Goal: Task Accomplishment & Management: Use online tool/utility

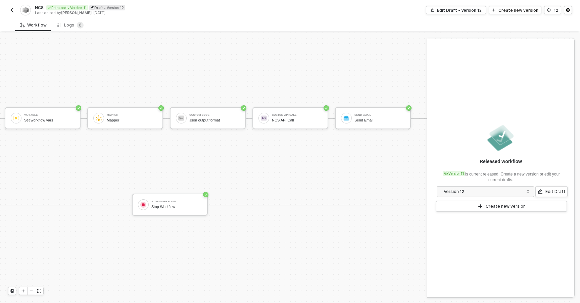
scroll to position [12, 313]
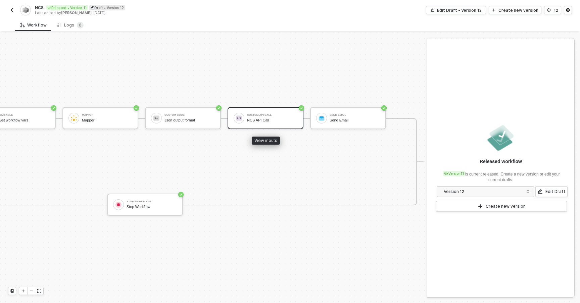
click at [285, 120] on div "NCS API Call" at bounding box center [272, 120] width 50 height 4
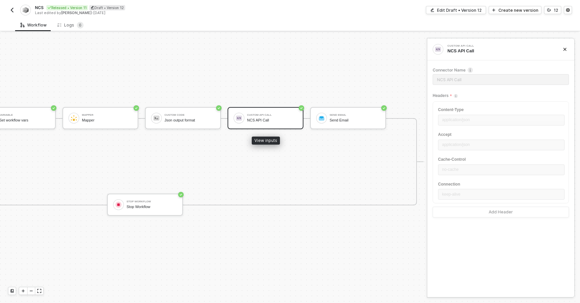
click at [297, 118] on div "NCS API Call" at bounding box center [272, 120] width 50 height 4
click at [450, 10] on div "Edit Draft • Version 12" at bounding box center [459, 10] width 45 height 6
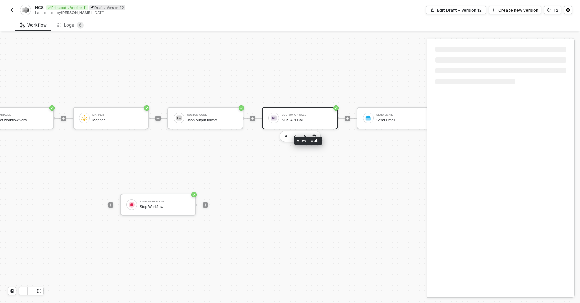
scroll to position [12, 370]
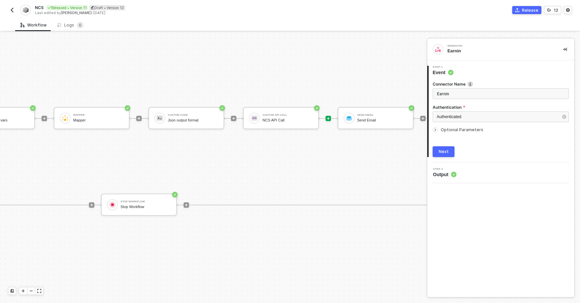
click at [329, 119] on icon "icon-play" at bounding box center [328, 118] width 4 height 4
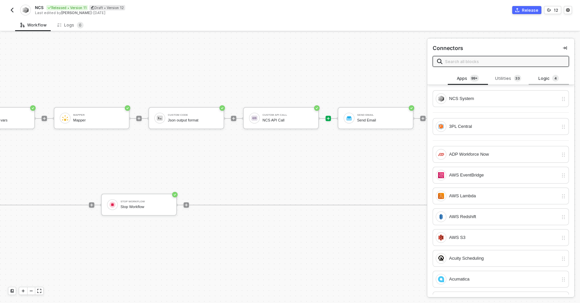
click at [545, 78] on div "Logic 4" at bounding box center [549, 78] width 30 height 7
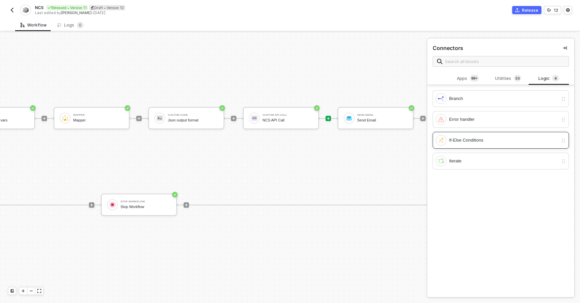
click at [464, 137] on div "If-Else Conditions" at bounding box center [503, 140] width 109 height 7
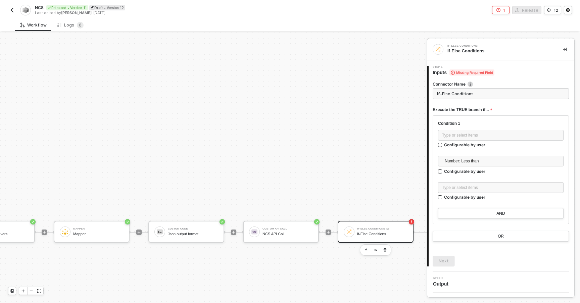
scroll to position [83, 370]
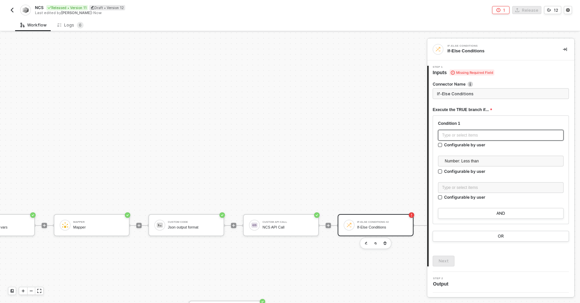
click at [458, 135] on div "Type or select items ﻿" at bounding box center [500, 135] width 117 height 6
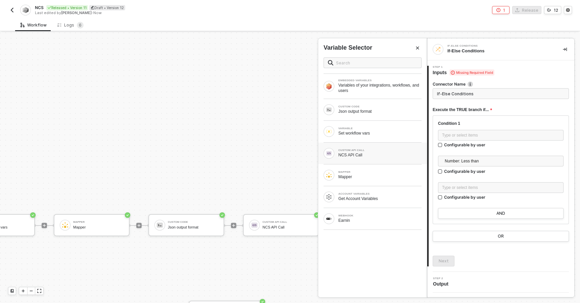
click at [354, 160] on div "CUSTOM API CALL NCS API Call" at bounding box center [372, 153] width 109 height 21
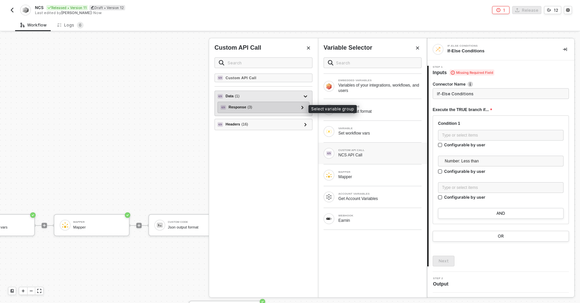
click at [262, 110] on div "Response ( 3 )" at bounding box center [259, 107] width 78 height 8
click at [302, 107] on icon at bounding box center [302, 107] width 2 height 3
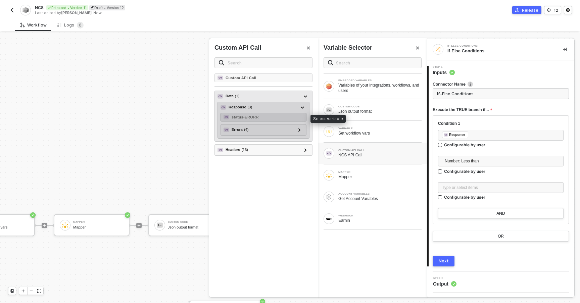
click at [274, 117] on div "status - ERORR" at bounding box center [263, 117] width 86 height 9
click at [291, 116] on div "status - ERORR" at bounding box center [263, 117] width 86 height 9
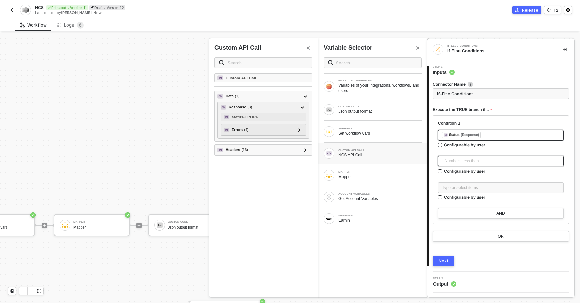
click at [449, 166] on span "Number: Less than" at bounding box center [502, 161] width 115 height 10
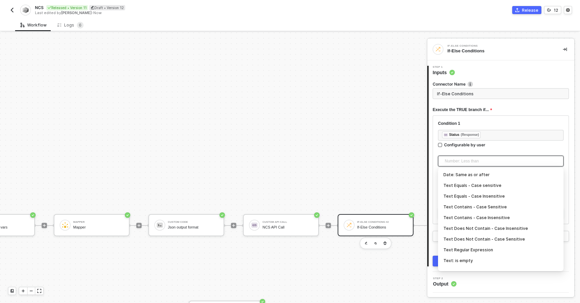
scroll to position [112, 0]
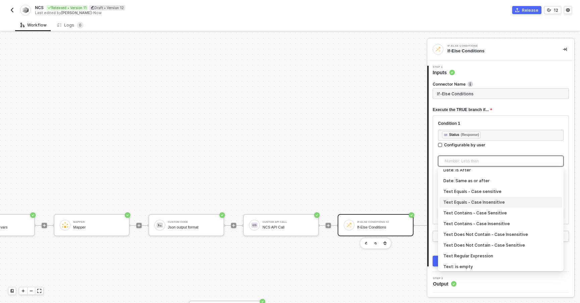
click at [464, 203] on div "Text Equals - Case Insensitive" at bounding box center [500, 202] width 115 height 7
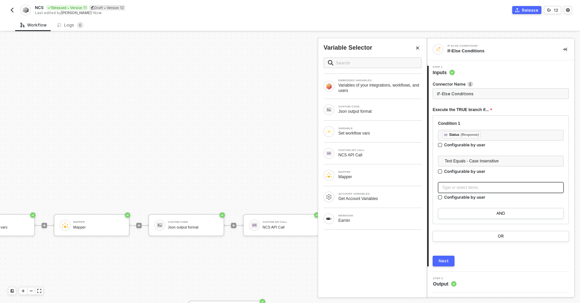
click at [463, 188] on div "Type or select items ﻿" at bounding box center [500, 188] width 117 height 6
type input "Only continue if Status = error"
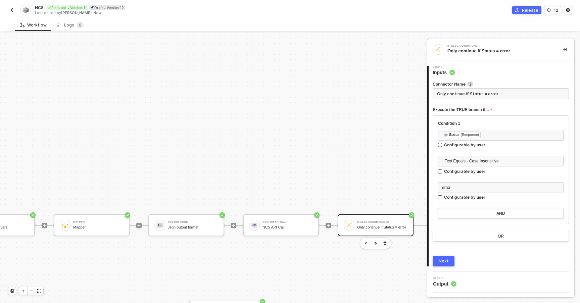
click at [451, 258] on button "Next" at bounding box center [443, 261] width 22 height 11
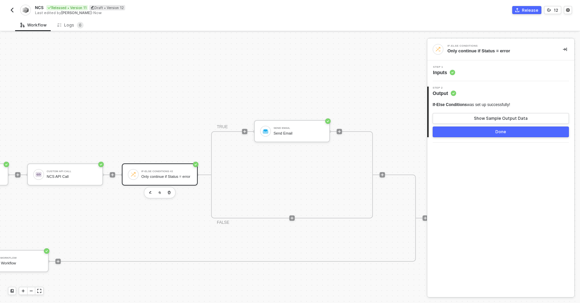
scroll to position [133, 586]
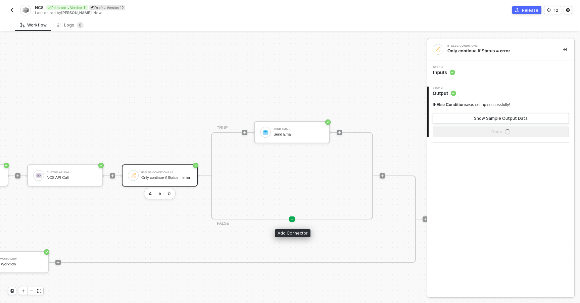
click at [290, 220] on icon "icon-play" at bounding box center [292, 219] width 4 height 4
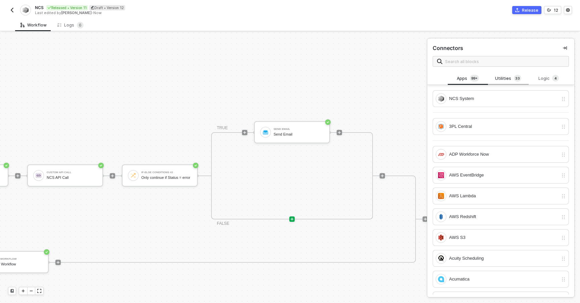
click at [507, 79] on div "Utilities 3 3" at bounding box center [508, 78] width 30 height 7
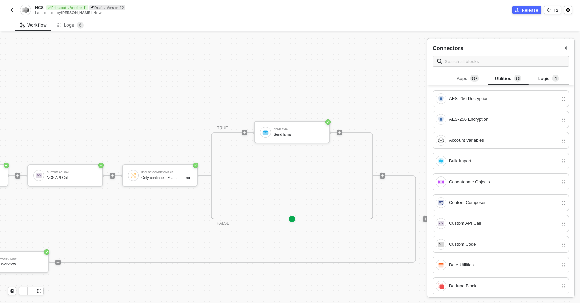
click at [535, 79] on div "Logic 4" at bounding box center [549, 78] width 30 height 7
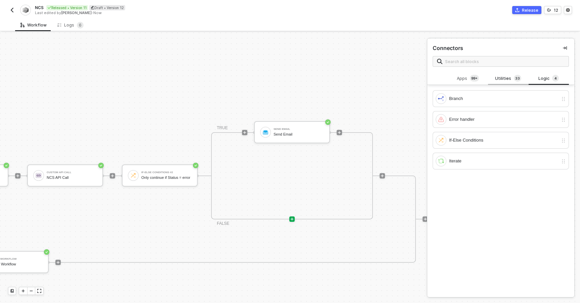
click at [498, 77] on div "Utilities 3 3" at bounding box center [508, 78] width 30 height 7
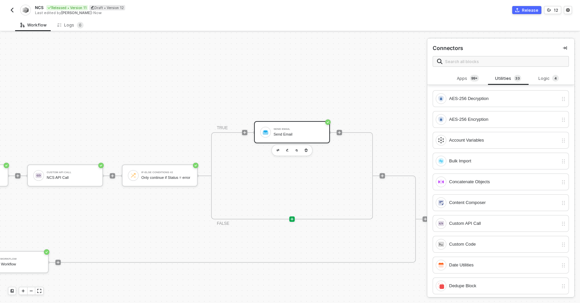
click at [287, 134] on div "Send Email" at bounding box center [298, 134] width 50 height 4
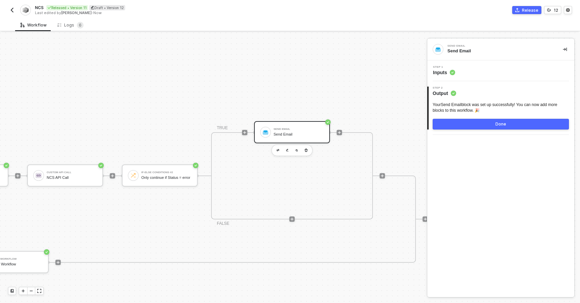
click at [467, 75] on div "Step 1 Inputs" at bounding box center [501, 71] width 145 height 10
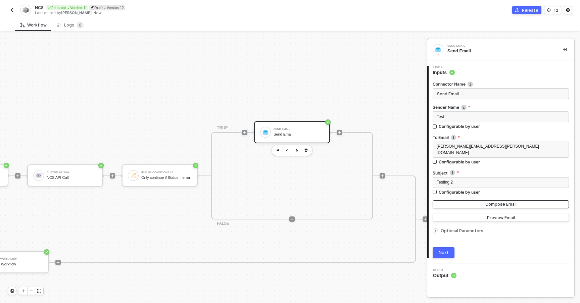
click at [470, 200] on button "Compose Email" at bounding box center [500, 204] width 136 height 8
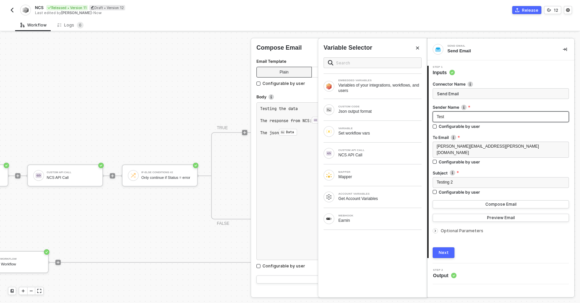
click at [453, 118] on div "Test" at bounding box center [500, 117] width 128 height 6
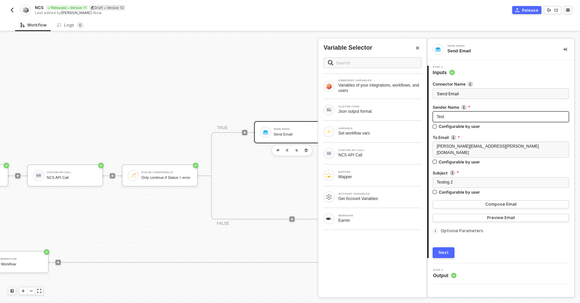
click at [469, 115] on div "Test" at bounding box center [500, 117] width 128 height 6
click at [469, 93] on input "Send Email" at bounding box center [500, 93] width 136 height 11
click at [464, 120] on div "Test" at bounding box center [500, 117] width 128 height 6
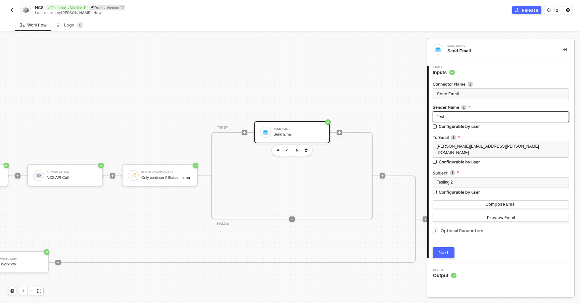
click at [461, 119] on div "Test" at bounding box center [500, 117] width 128 height 6
click at [458, 179] on div "Testing 2" at bounding box center [500, 182] width 128 height 6
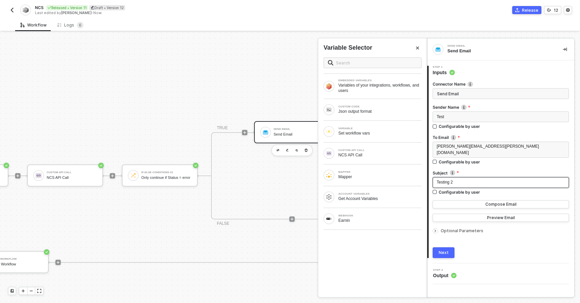
click at [458, 179] on div "Testing 2" at bounding box center [500, 182] width 128 height 6
click at [443, 250] on div "Next" at bounding box center [443, 252] width 10 height 5
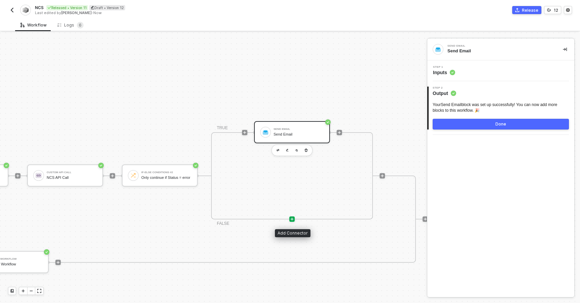
click at [292, 219] on icon "icon-play" at bounding box center [292, 219] width 4 height 4
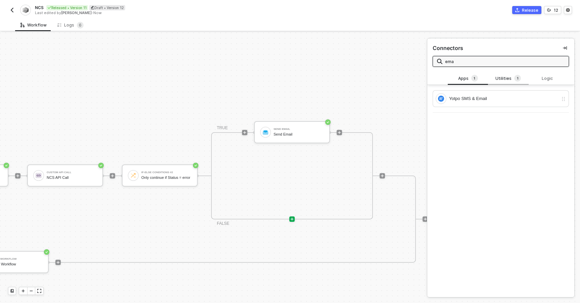
type input "ema"
click at [506, 79] on div "Utilities 1" at bounding box center [508, 78] width 30 height 7
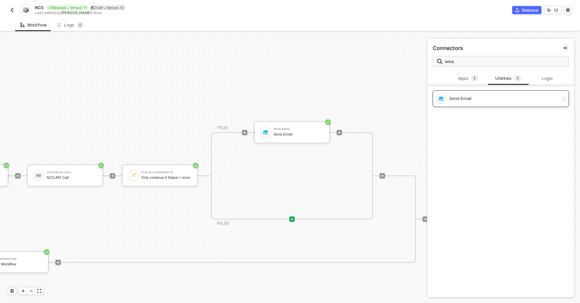
click at [491, 96] on div "Send Email" at bounding box center [503, 98] width 109 height 7
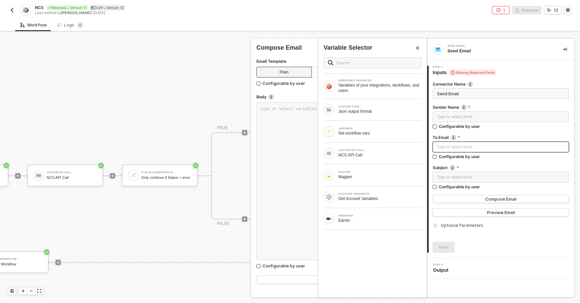
click at [443, 146] on div "Type or select items ﻿" at bounding box center [500, 147] width 128 height 6
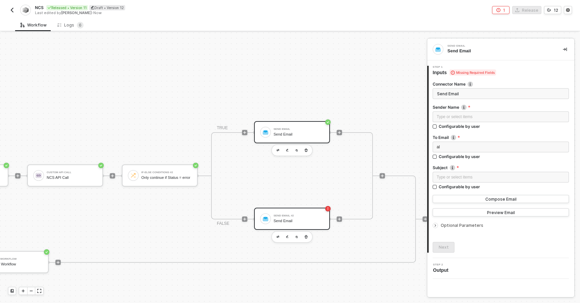
click at [273, 135] on div "Send Email" at bounding box center [298, 134] width 50 height 4
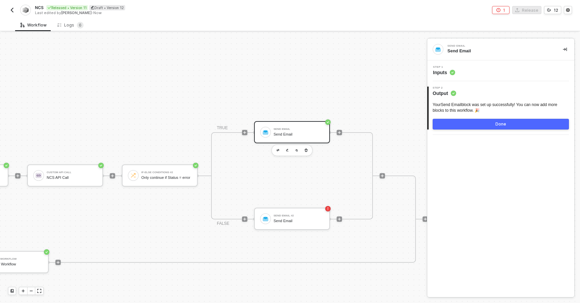
click at [486, 84] on div "2 Step 2 Output Your Send Email block was set up successfully! You can now add …" at bounding box center [500, 108] width 147 height 54
click at [490, 76] on div "Step 1 Inputs" at bounding box center [500, 70] width 147 height 21
click at [497, 67] on div "Step 1 Inputs" at bounding box center [501, 71] width 145 height 10
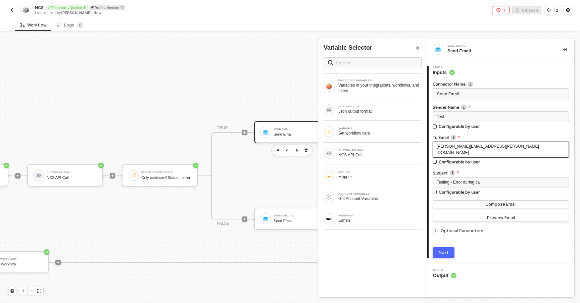
click at [483, 148] on span "[PERSON_NAME][EMAIL_ADDRESS][PERSON_NAME][DOMAIN_NAME]" at bounding box center [487, 149] width 102 height 11
copy span "[PERSON_NAME][EMAIL_ADDRESS][PERSON_NAME][DOMAIN_NAME]"
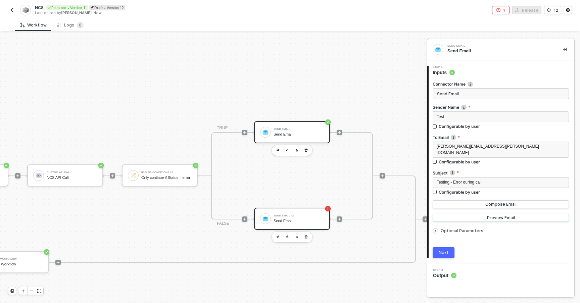
click at [299, 216] on div "Send Email #2" at bounding box center [298, 215] width 50 height 3
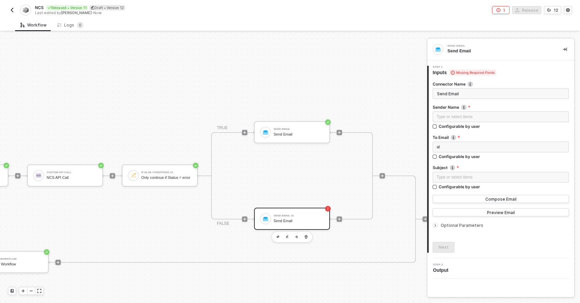
click at [458, 122] on div "Type or select items ﻿" at bounding box center [500, 117] width 136 height 12
click at [464, 95] on input "Send Email" at bounding box center [500, 93] width 136 height 11
type input "Send Email - Success"
click at [302, 132] on div "Send Email Send Email" at bounding box center [298, 132] width 50 height 13
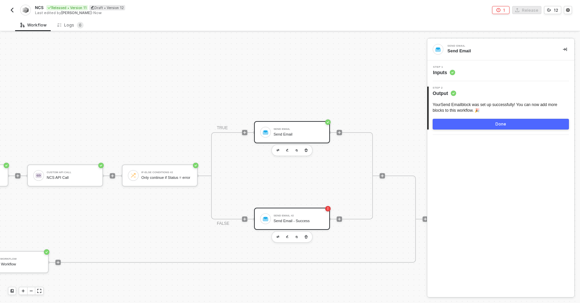
click at [306, 133] on div "Send Email" at bounding box center [298, 134] width 50 height 4
click at [444, 68] on div "Step 1 Inputs" at bounding box center [444, 71] width 22 height 10
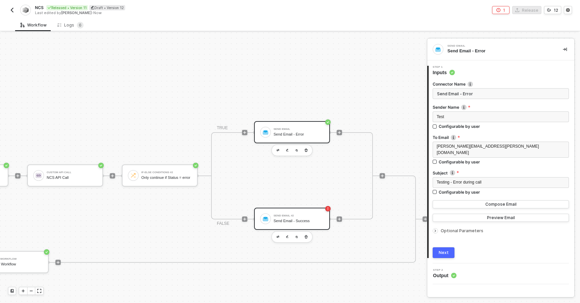
type input "Send Email - Error"
click at [309, 213] on div "Send Email #2 Send Email - Success" at bounding box center [298, 218] width 50 height 13
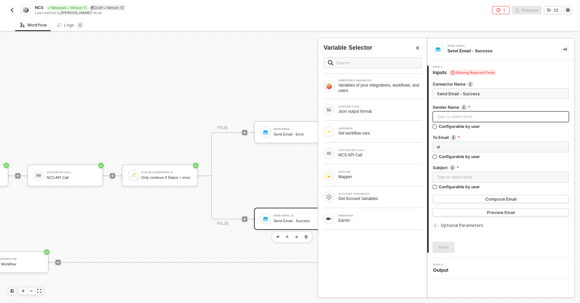
click at [479, 117] on div "Type or select items ﻿" at bounding box center [500, 117] width 128 height 6
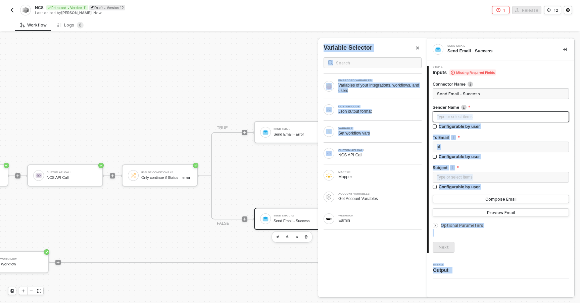
drag, startPoint x: 364, startPoint y: 151, endPoint x: 444, endPoint y: 119, distance: 86.3
click at [444, 119] on div "Send Email Send Email - Success 1 Step 1 Inputs Missing Required Fields Connect…" at bounding box center [503, 168] width 153 height 270
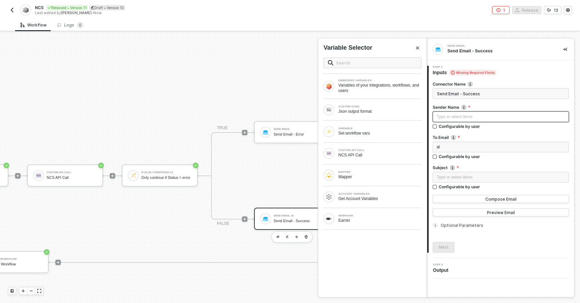
click at [455, 118] on div "Type or select items ﻿" at bounding box center [500, 117] width 128 height 6
click at [453, 146] on div "al" at bounding box center [500, 147] width 128 height 6
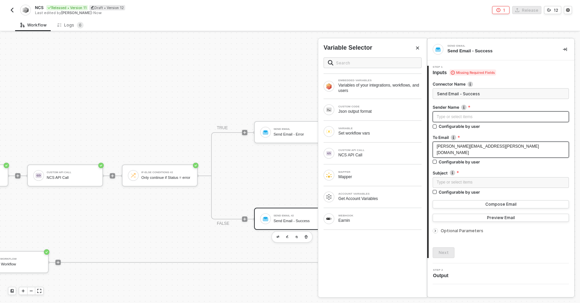
click at [441, 118] on div "Type or select items ﻿" at bounding box center [500, 117] width 128 height 6
click at [456, 179] on div "Type or select items ﻿" at bounding box center [500, 182] width 128 height 6
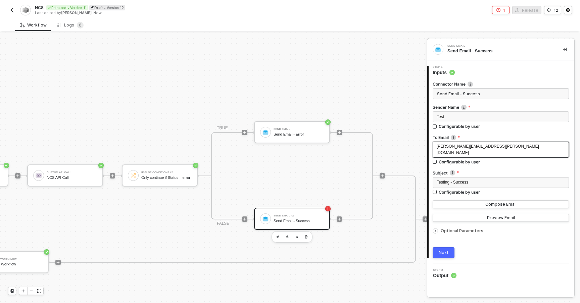
click at [456, 198] on div at bounding box center [500, 199] width 136 height 3
click at [456, 200] on button "Compose Email" at bounding box center [500, 204] width 136 height 8
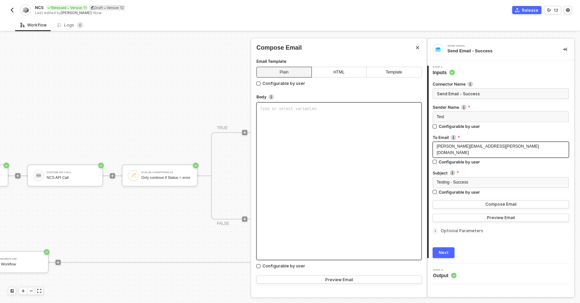
click at [325, 127] on div "Type or select variables ﻿" at bounding box center [338, 181] width 165 height 158
click at [320, 141] on div "Type or select variables ﻿" at bounding box center [338, 181] width 165 height 158
click at [442, 200] on button "Compose Email" at bounding box center [500, 204] width 136 height 8
click at [444, 200] on button "Compose Email" at bounding box center [500, 204] width 136 height 8
click at [470, 179] on div "Testing - Success" at bounding box center [500, 182] width 128 height 6
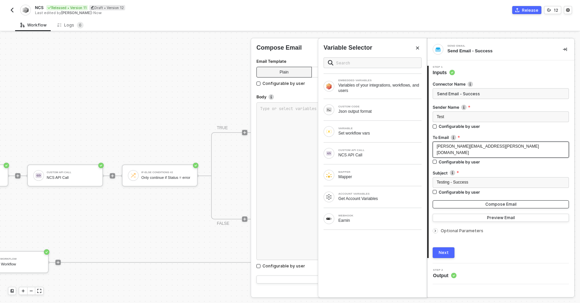
click at [469, 201] on button "Compose Email" at bounding box center [500, 204] width 136 height 8
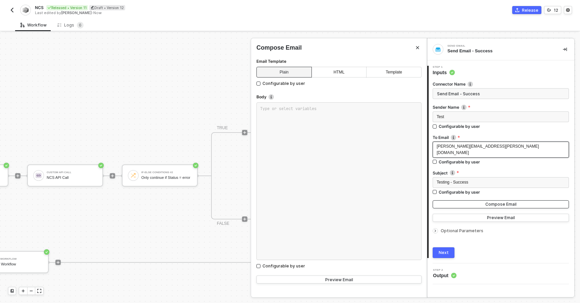
click at [469, 201] on button "Compose Email" at bounding box center [500, 204] width 136 height 8
click at [419, 47] on button "Close" at bounding box center [417, 48] width 8 height 8
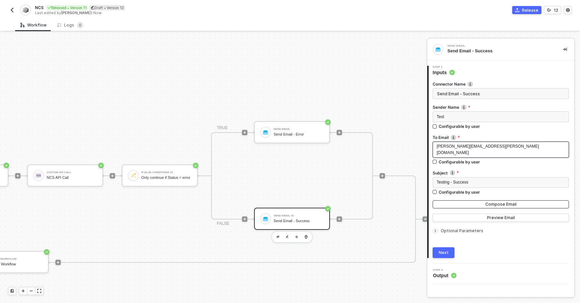
click at [445, 200] on button "Compose Email" at bounding box center [500, 204] width 136 height 8
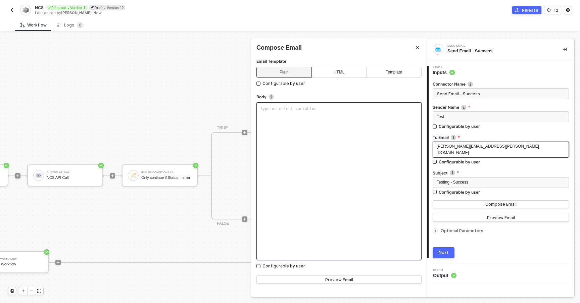
click at [339, 147] on div "Type or select variables ﻿" at bounding box center [338, 181] width 165 height 158
click at [443, 200] on button "Compose Email" at bounding box center [500, 204] width 136 height 8
click at [448, 214] on button "Preview Email" at bounding box center [500, 218] width 136 height 8
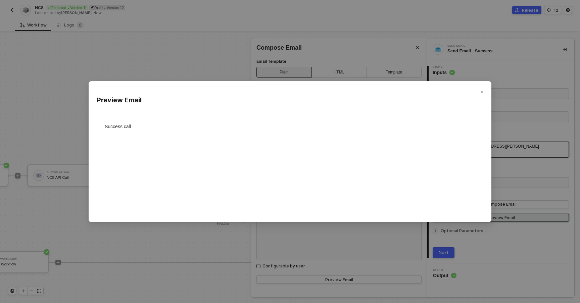
click at [408, 159] on div "Success call" at bounding box center [290, 165] width 370 height 101
click at [490, 253] on div "Preview Email Success call" at bounding box center [290, 151] width 580 height 303
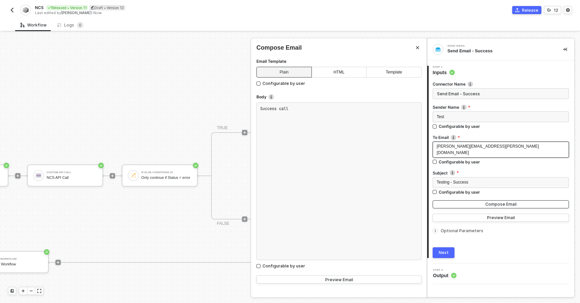
click at [449, 200] on button "Compose Email" at bounding box center [500, 204] width 136 height 8
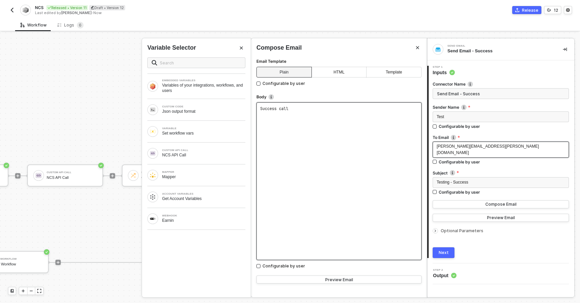
click at [261, 155] on div "Success call" at bounding box center [338, 181] width 165 height 158
click at [281, 102] on div "Body" at bounding box center [338, 97] width 165 height 9
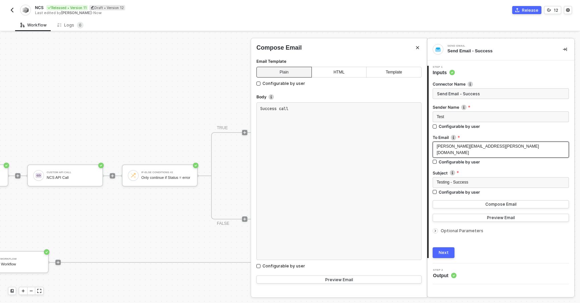
click at [241, 124] on div at bounding box center [290, 168] width 580 height 270
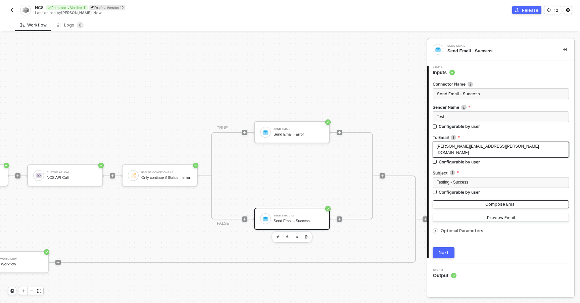
click at [437, 203] on button "Compose Email" at bounding box center [500, 204] width 136 height 8
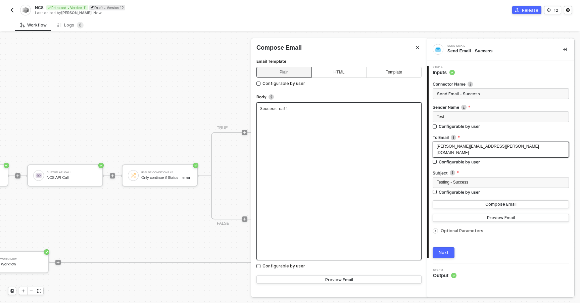
click at [331, 129] on div "Success call" at bounding box center [338, 181] width 165 height 158
click at [292, 122] on div "Success call" at bounding box center [338, 181] width 165 height 158
click at [253, 101] on div "Email Template Plain HTML Template Configurable by user Body Success call Confi…" at bounding box center [339, 177] width 176 height 240
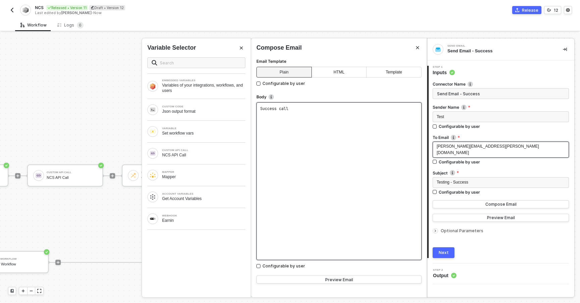
click at [260, 111] on div "Success call" at bounding box center [338, 181] width 165 height 158
click at [176, 153] on div "NCS API Call" at bounding box center [203, 154] width 83 height 5
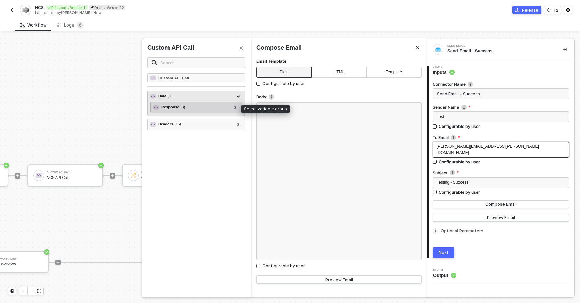
click at [190, 108] on div "Response ( 3 )" at bounding box center [192, 107] width 78 height 8
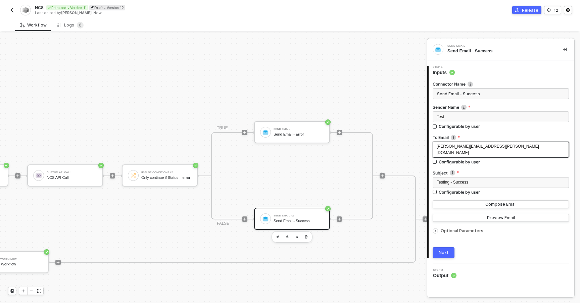
click at [437, 247] on button "Next" at bounding box center [443, 252] width 22 height 11
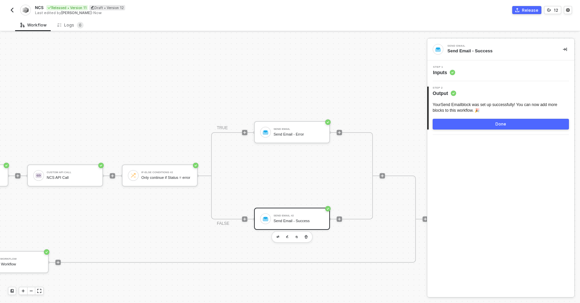
click at [494, 123] on button "Done" at bounding box center [500, 124] width 136 height 11
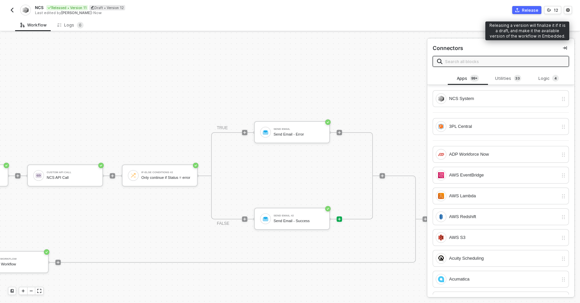
click at [521, 11] on button "Release" at bounding box center [526, 10] width 29 height 8
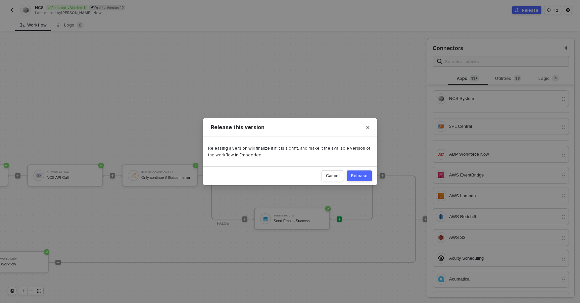
click at [354, 176] on div "Release" at bounding box center [359, 175] width 16 height 5
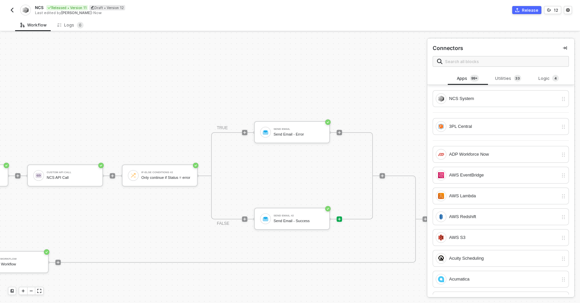
scroll to position [133, 464]
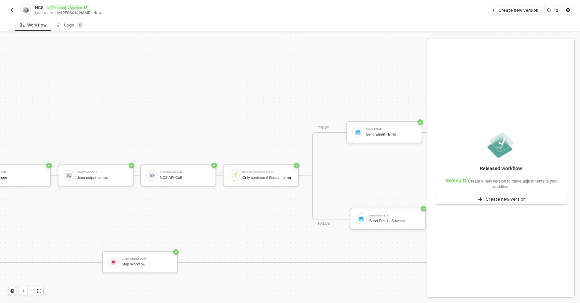
scroll to position [133, 400]
click at [302, 79] on div "TRIGGER Webhook Earnin If-Else Conditions If-Else Conditions TRUE Account Varia…" at bounding box center [50, 219] width 901 height 638
click at [11, 10] on img "button" at bounding box center [11, 9] width 5 height 5
